Goal: Task Accomplishment & Management: Manage account settings

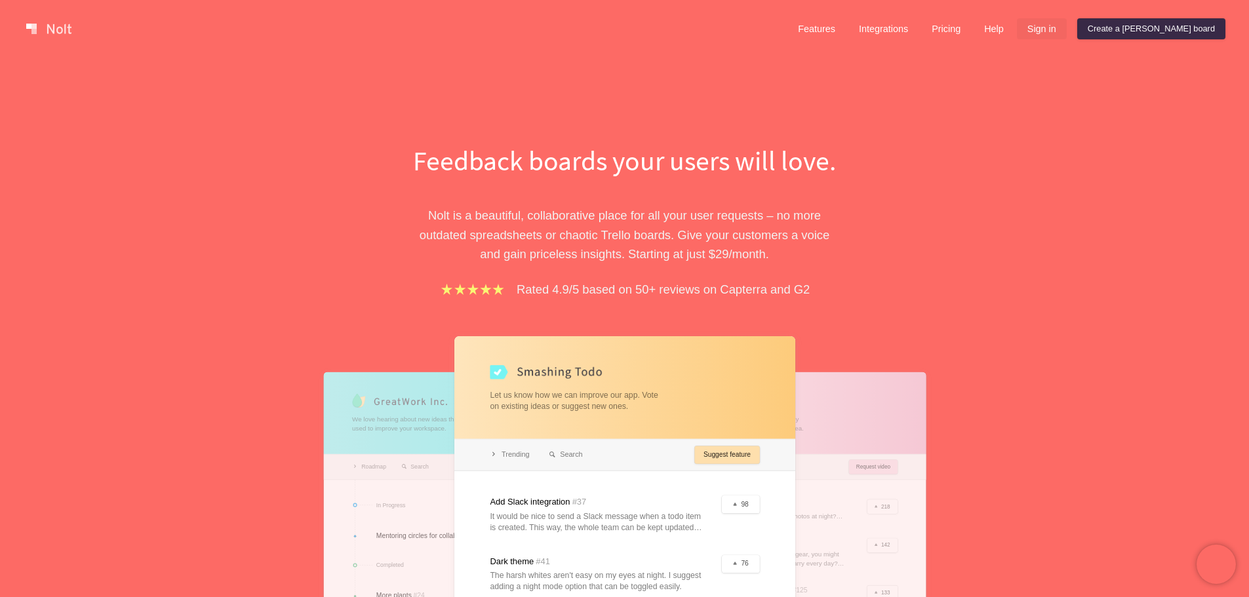
click at [1067, 26] on link "Sign in" at bounding box center [1042, 28] width 50 height 21
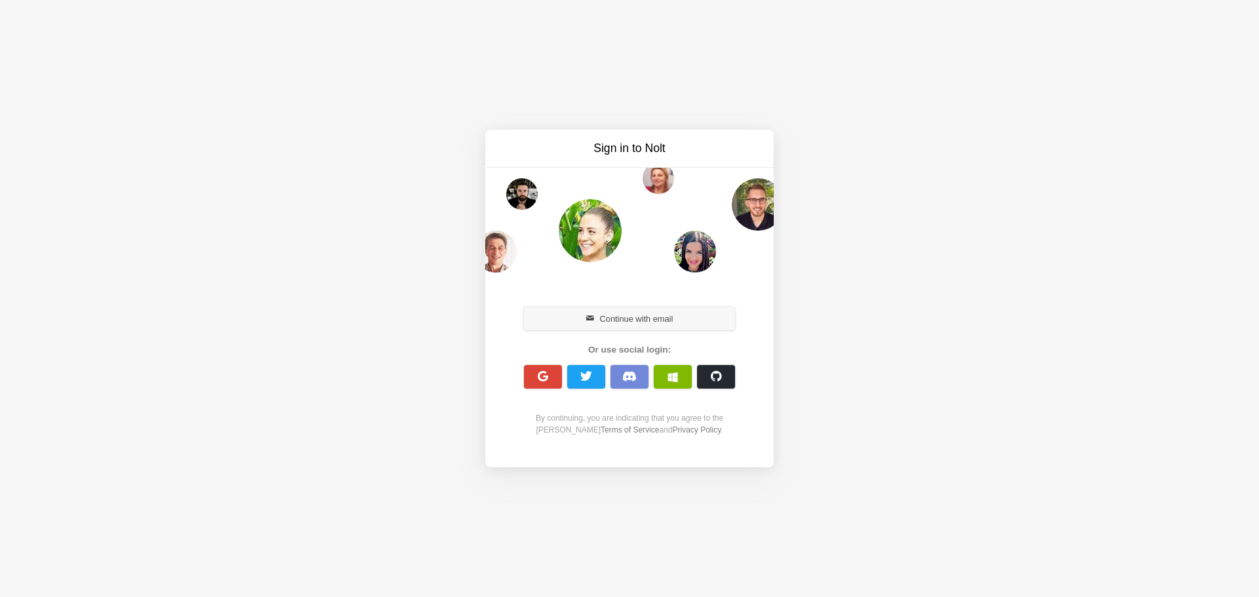
click at [665, 319] on button "Continue with email" at bounding box center [629, 319] width 211 height 24
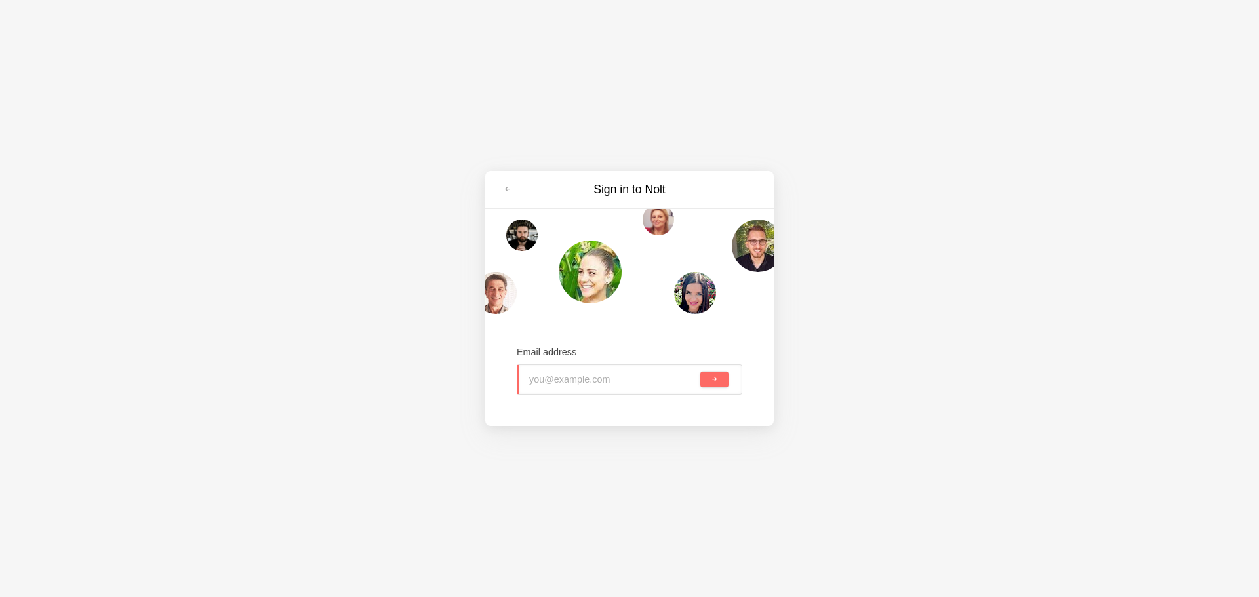
click at [555, 379] on input "email" at bounding box center [613, 379] width 168 height 29
type input "matesanz.cuadrado@gmail.com"
click at [700, 372] on button "submit" at bounding box center [714, 380] width 28 height 16
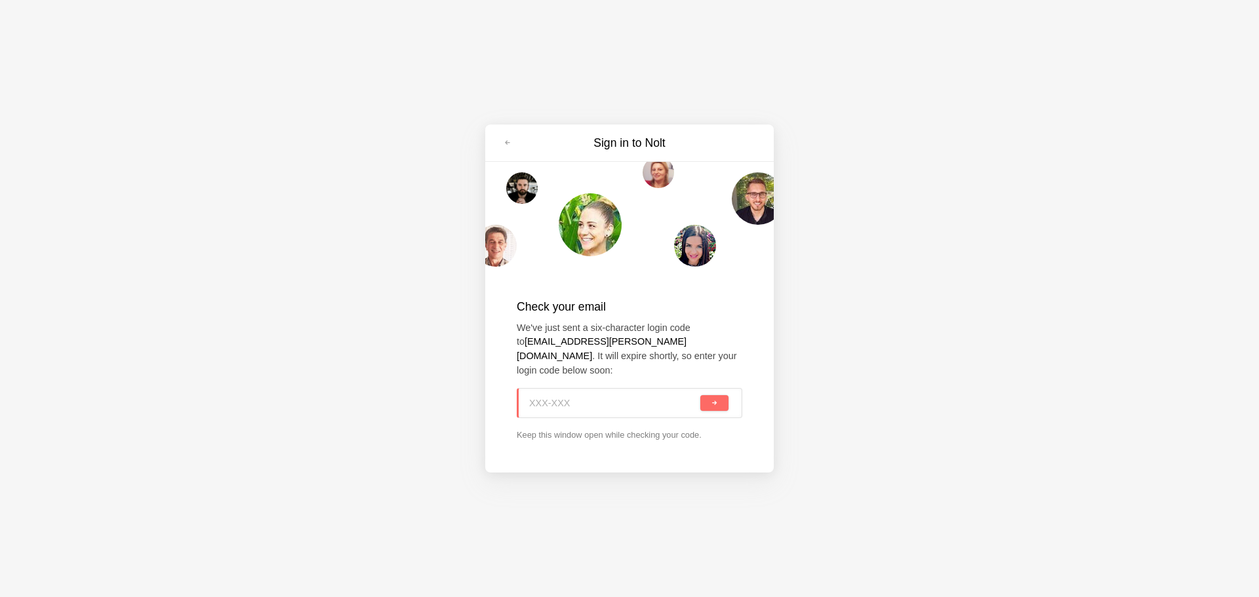
click at [614, 402] on input at bounding box center [613, 403] width 168 height 29
paste input "06H-KH2"
type input "06H-KH2"
click at [721, 396] on button "submit" at bounding box center [714, 403] width 28 height 16
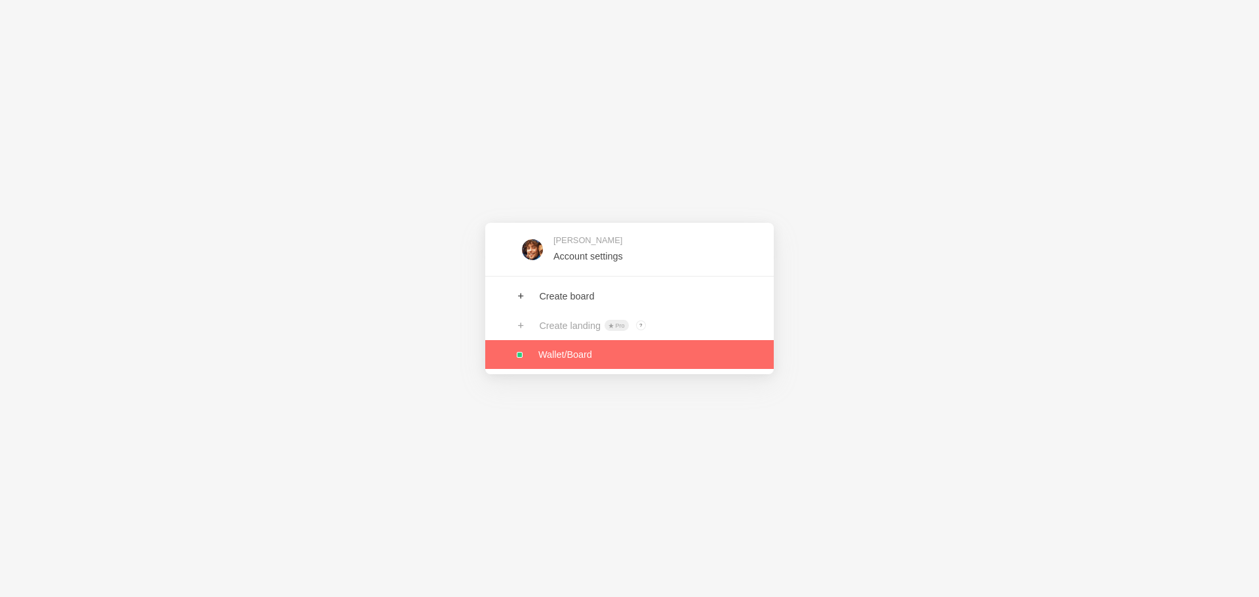
click at [627, 353] on link at bounding box center [629, 354] width 288 height 29
